Goal: Navigation & Orientation: Find specific page/section

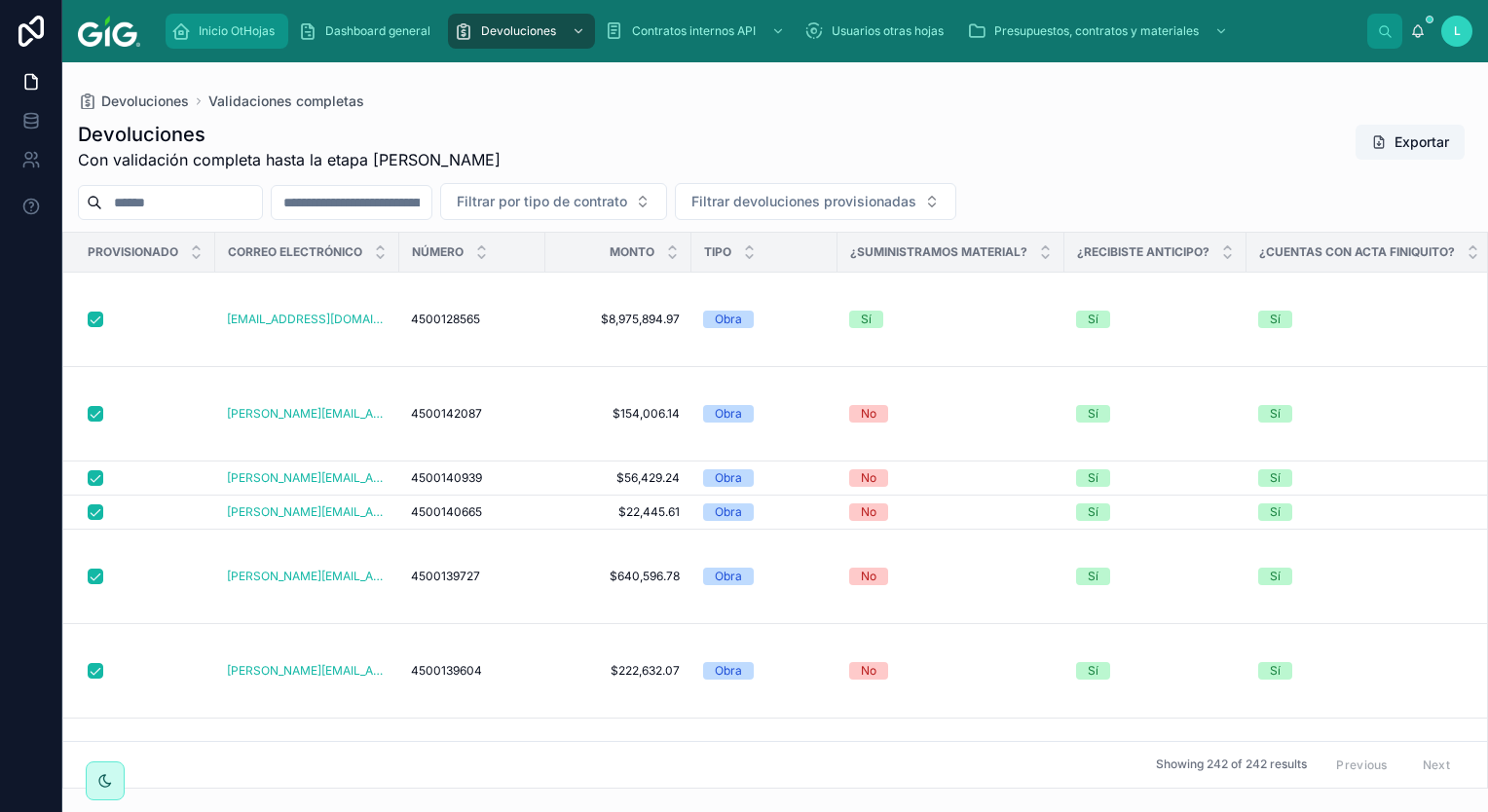
click at [240, 24] on span "Inicio OtHojas" at bounding box center [236, 32] width 76 height 16
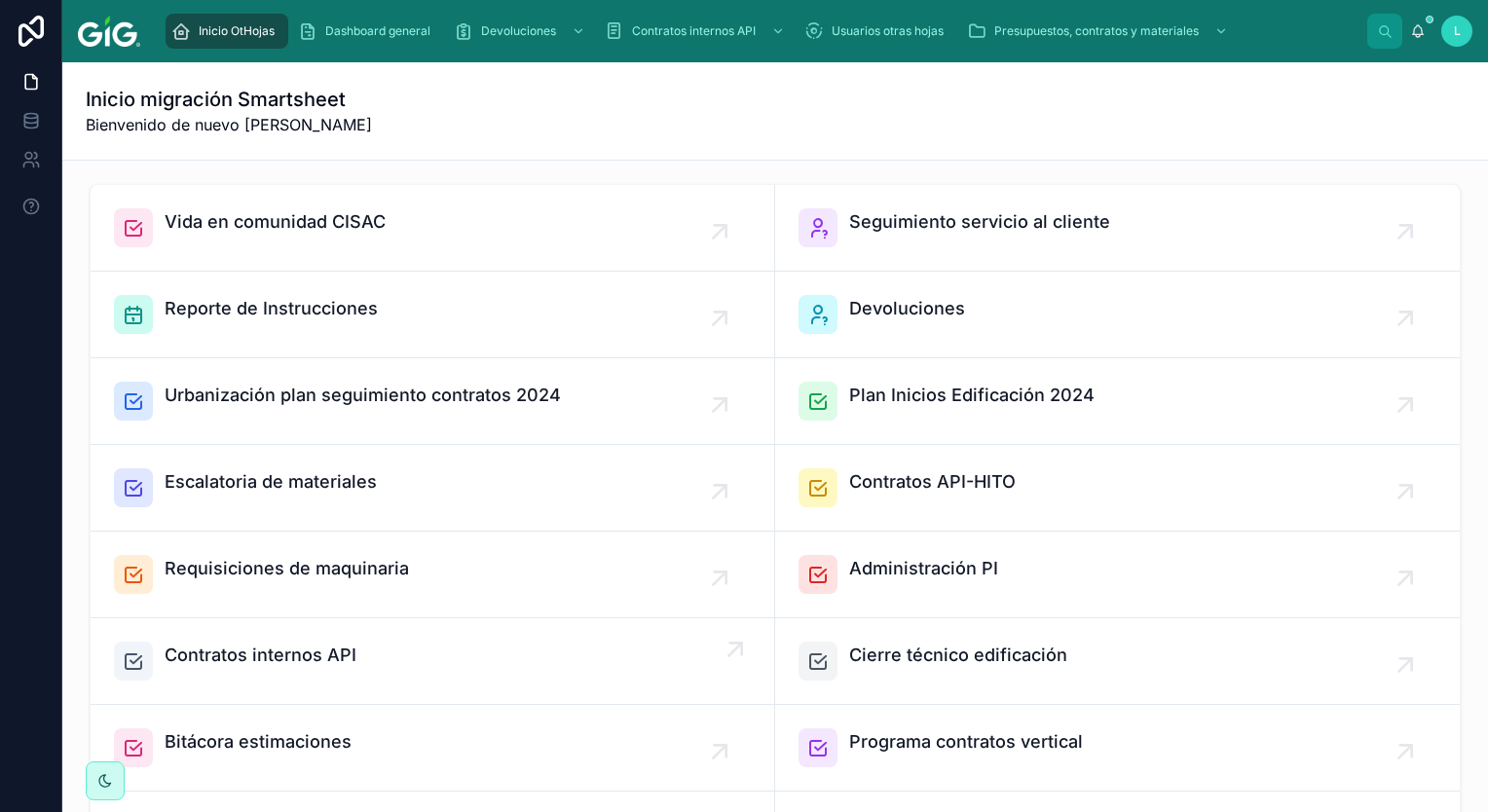
click at [372, 648] on div "Contratos internos API" at bounding box center [432, 661] width 637 height 38
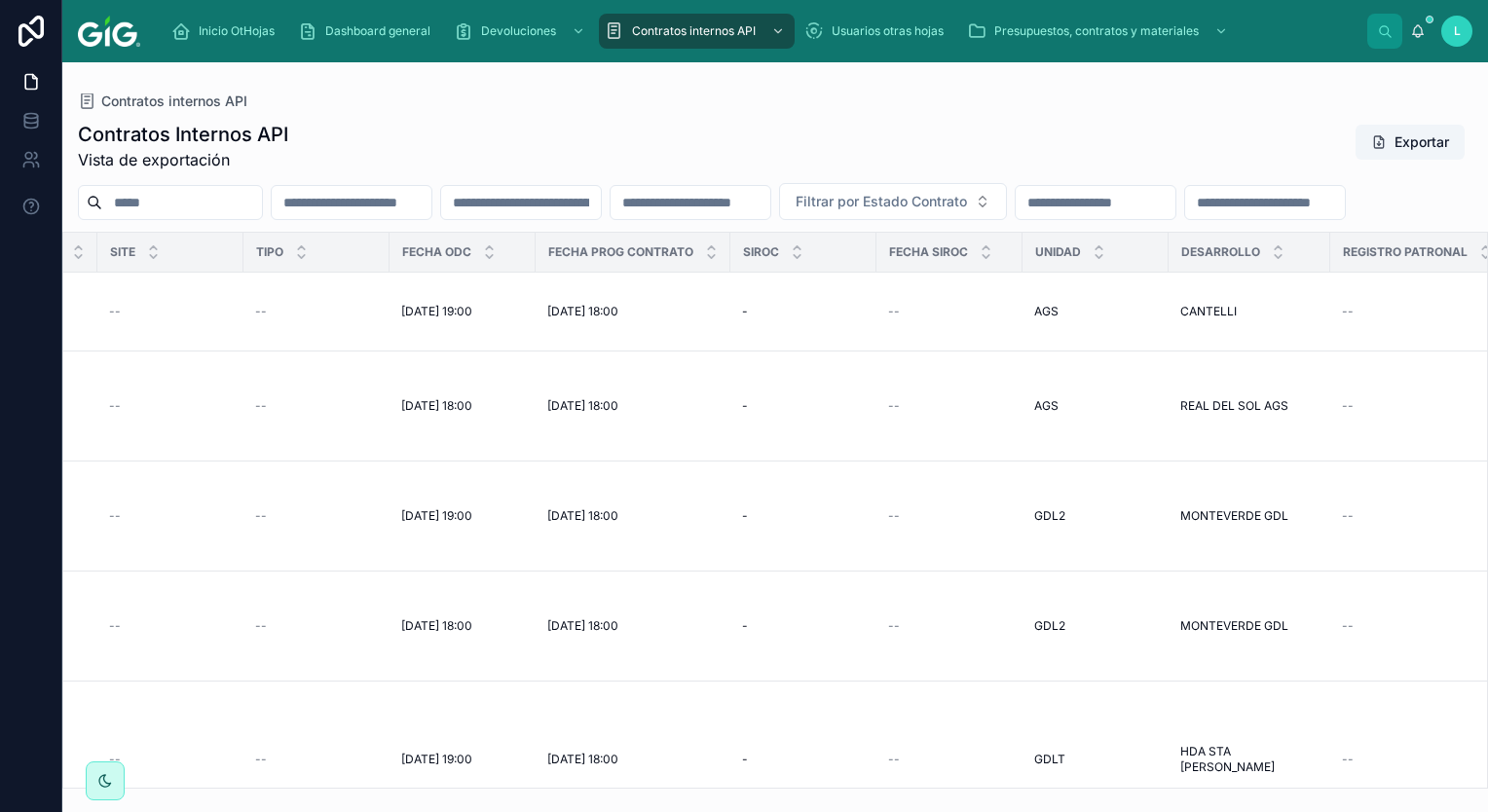
scroll to position [0, 786]
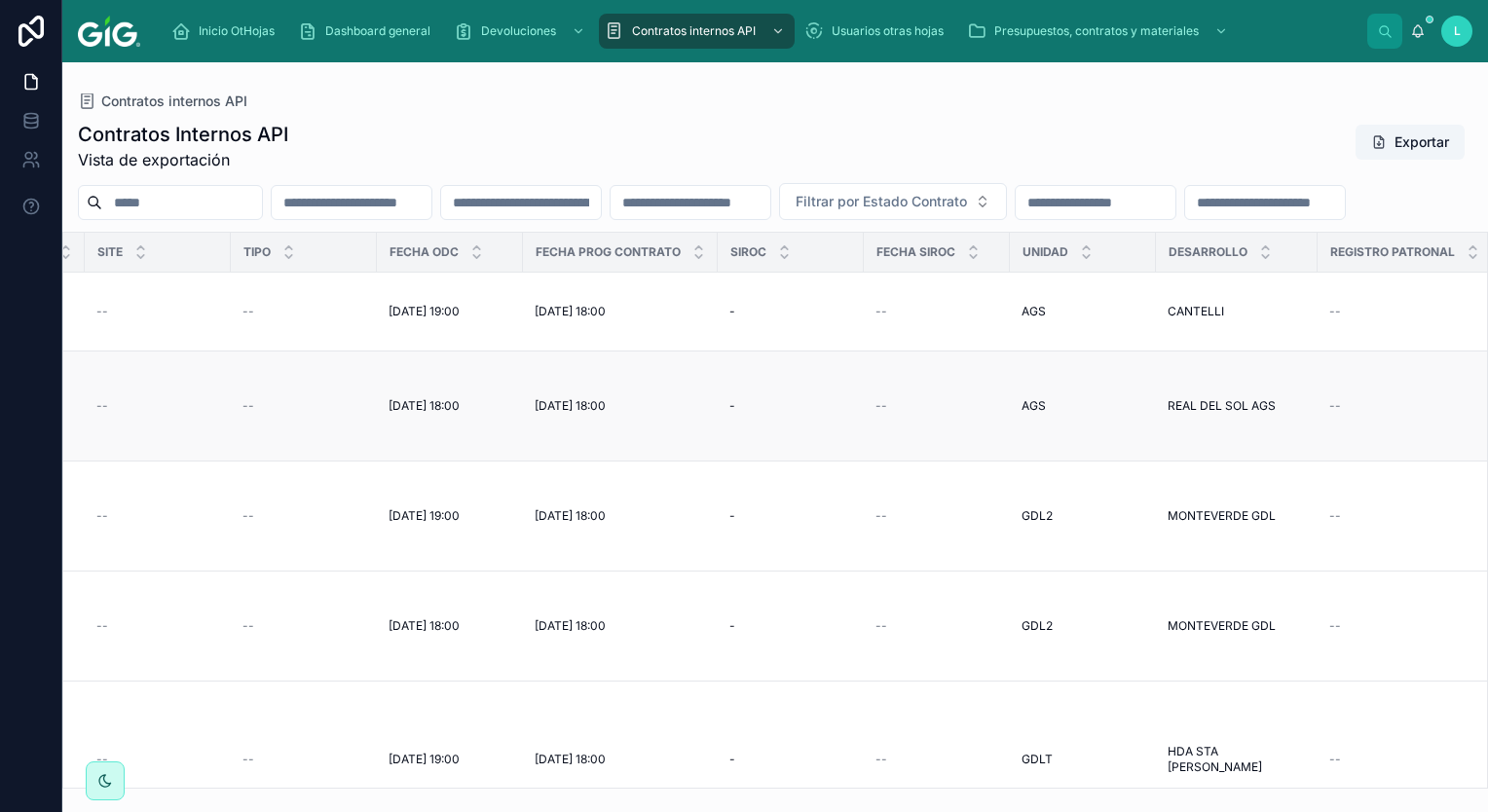
click at [756, 458] on td "- -" at bounding box center [791, 406] width 146 height 111
click at [761, 586] on td "- -" at bounding box center [791, 627] width 146 height 111
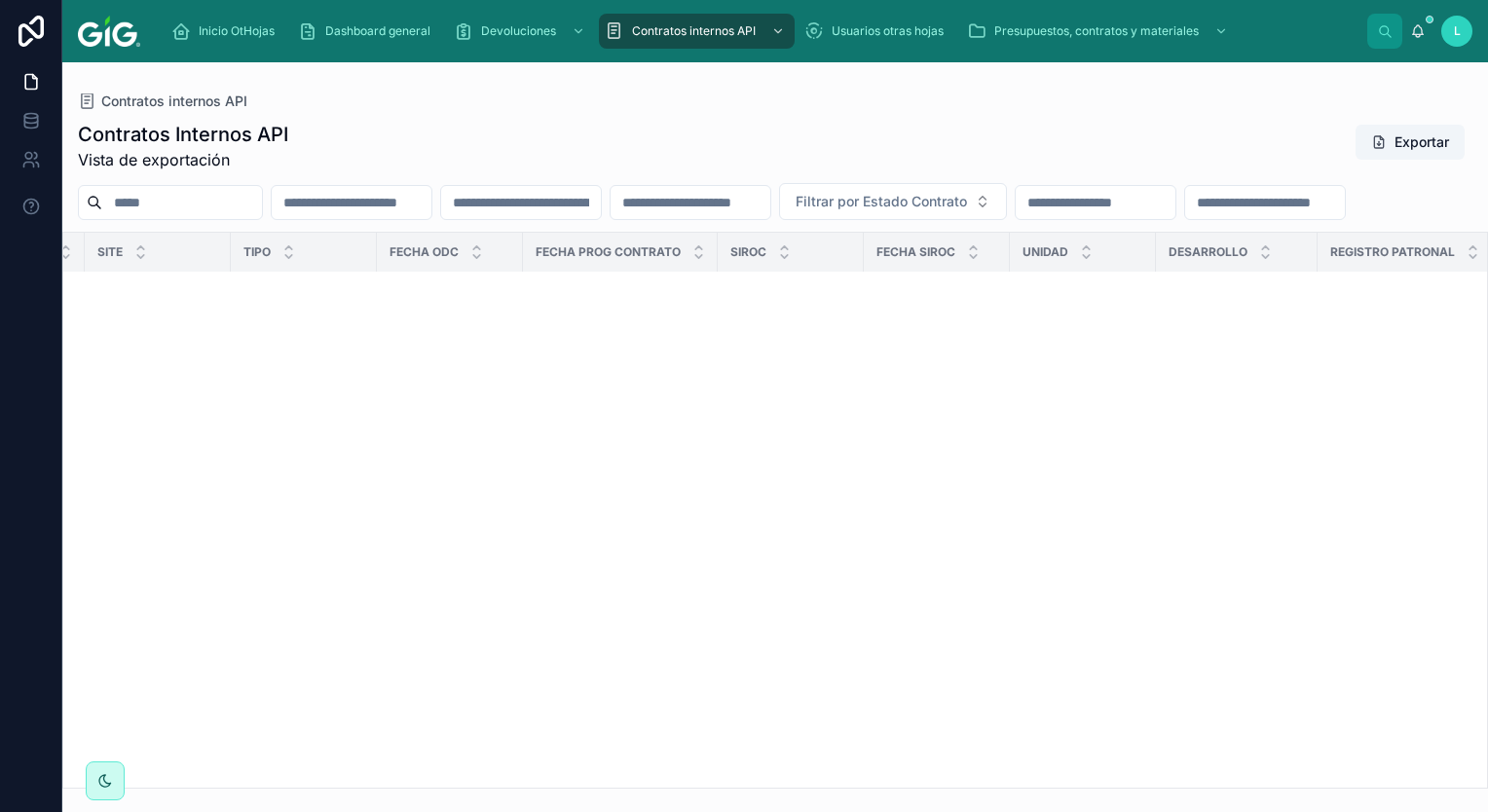
scroll to position [25428, 786]
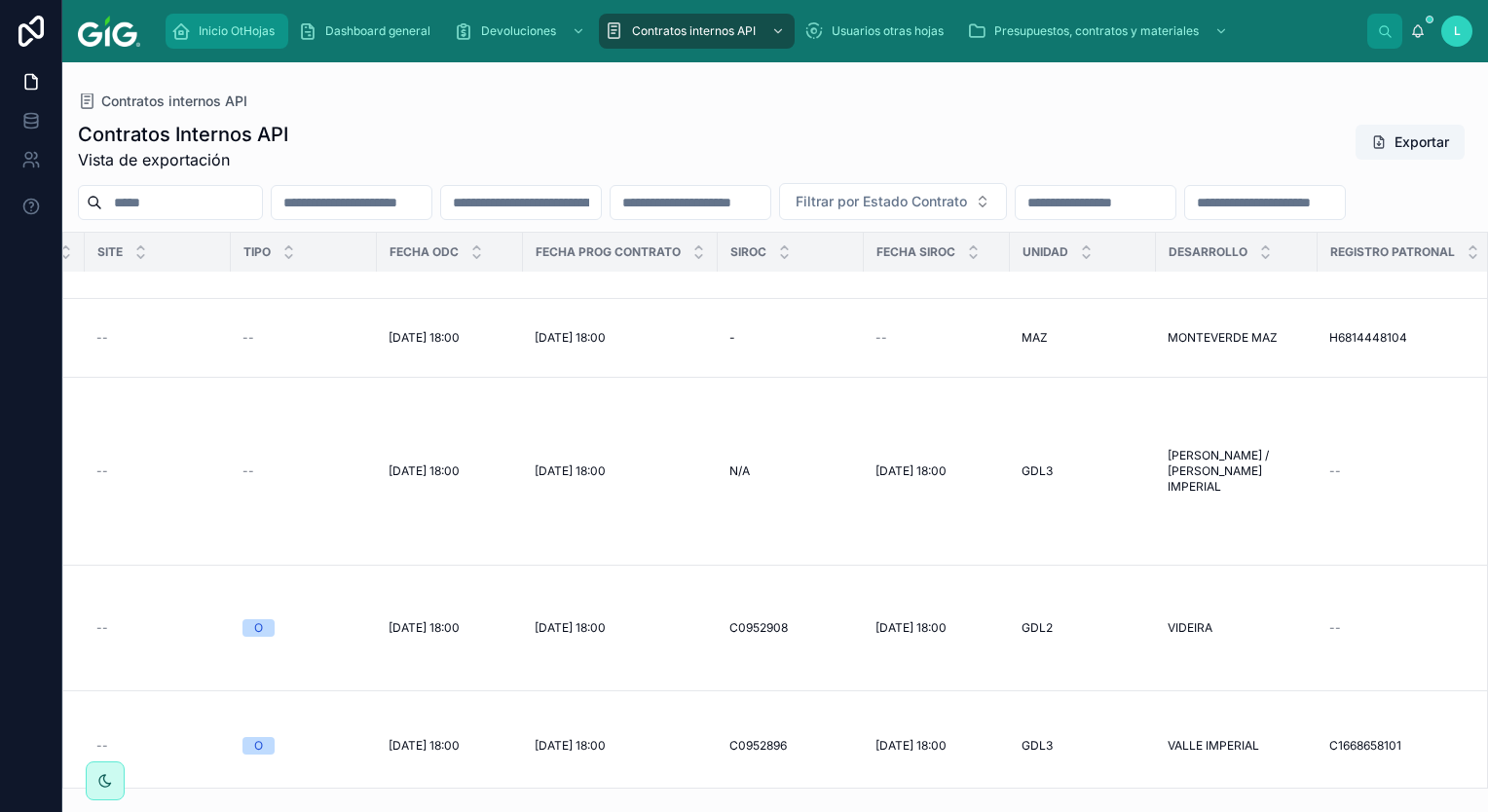
click at [226, 26] on span "Inicio OtHojas" at bounding box center [236, 32] width 76 height 16
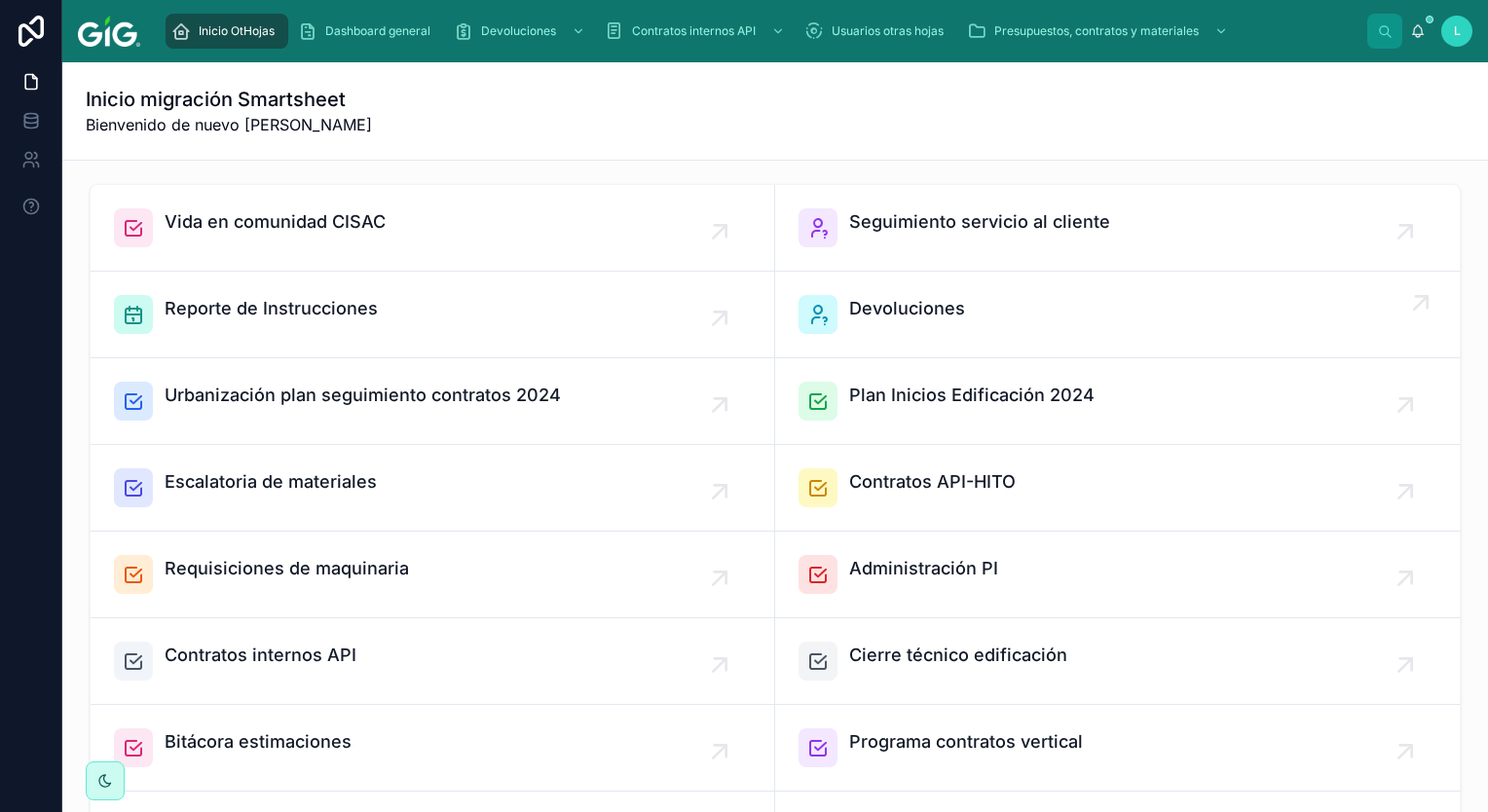
click at [916, 317] on span "Devoluciones" at bounding box center [907, 309] width 115 height 28
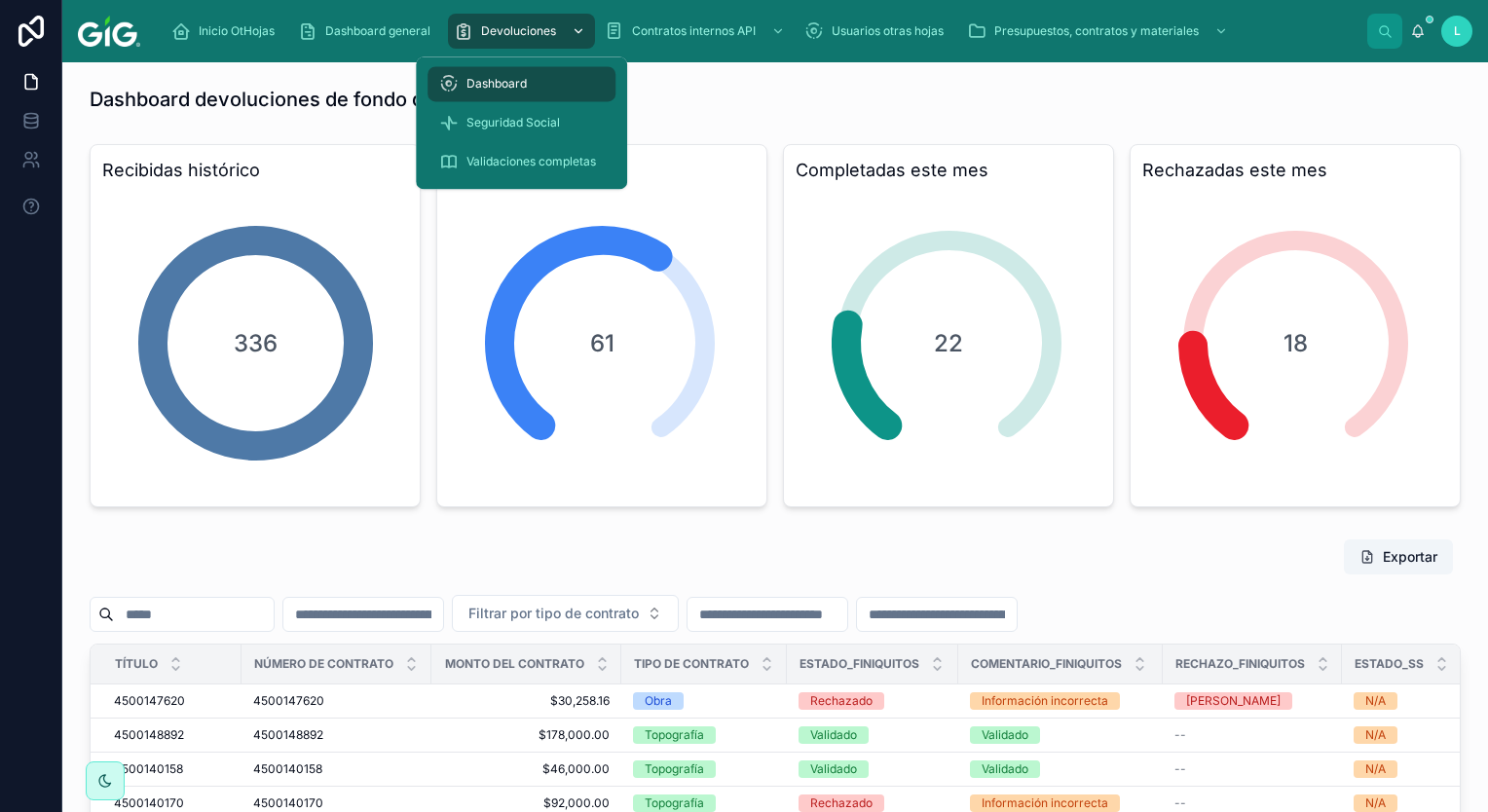
click at [538, 35] on span "Devoluciones" at bounding box center [519, 32] width 75 height 16
click at [529, 111] on div "Seguridad Social" at bounding box center [521, 123] width 165 height 32
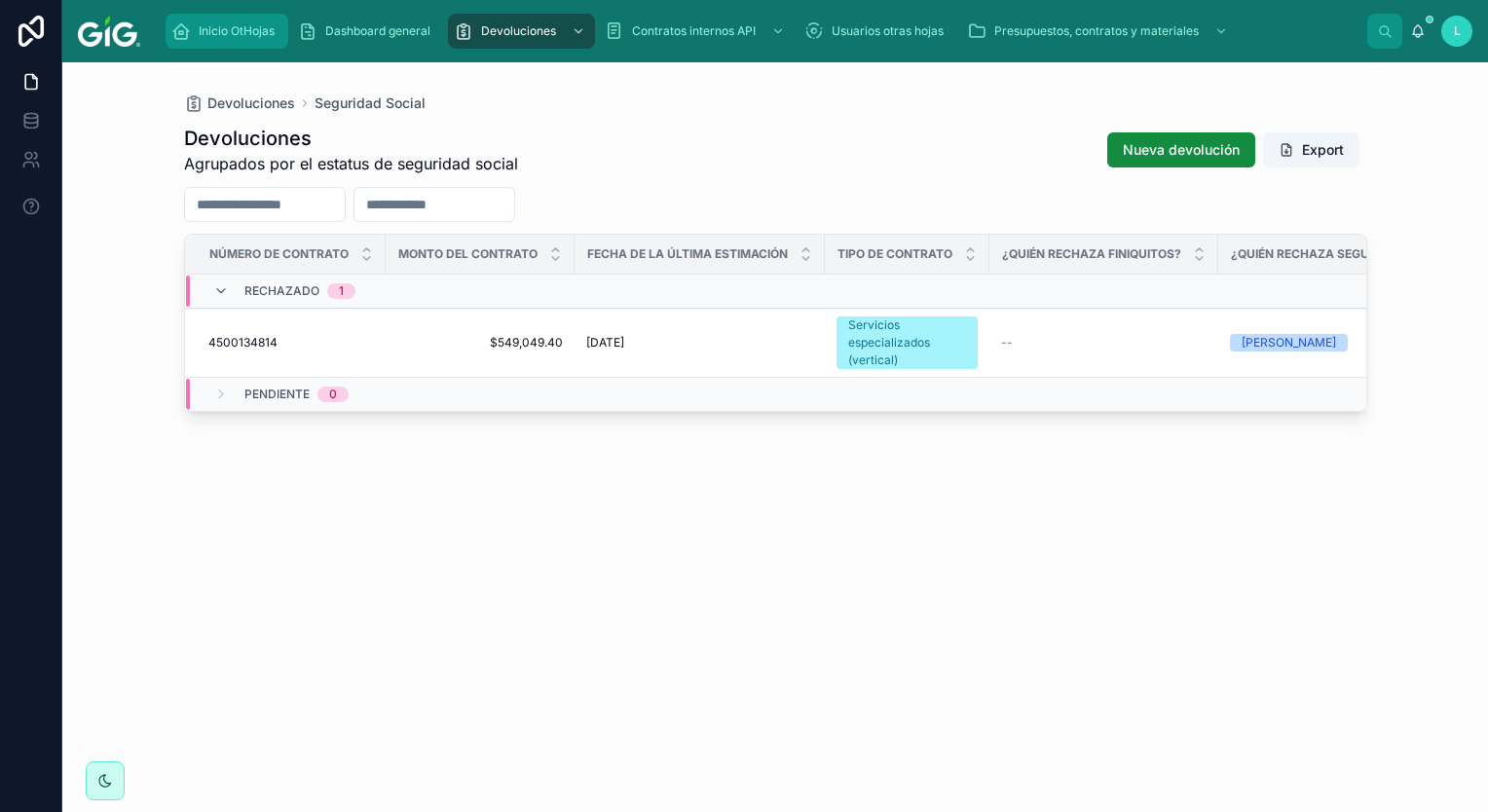
click at [211, 27] on span "Inicio OtHojas" at bounding box center [236, 32] width 76 height 16
